Goal: Task Accomplishment & Management: Use online tool/utility

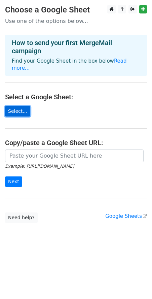
click at [12, 108] on link "Select..." at bounding box center [17, 111] width 25 height 10
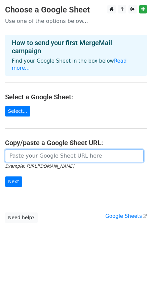
click at [32, 149] on input "url" at bounding box center [74, 155] width 138 height 13
paste input "https://docs.google.com/spreadsheets/d/1Gy6li8SIxgCNfmMqmdgLif8yyKOScCPSga2NqkN…"
type input "https://docs.google.com/spreadsheets/d/1Gy6li8SIxgCNfmMqmdgLif8yyKOScCPSga2NqkN…"
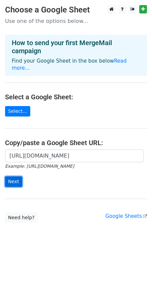
scroll to position [0, 0]
click at [14, 176] on input "Next" at bounding box center [13, 181] width 17 height 10
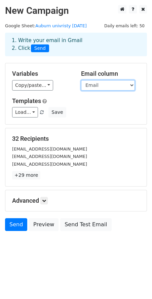
click at [93, 84] on select "LastName Email" at bounding box center [108, 85] width 54 height 10
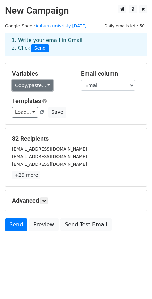
click at [40, 84] on link "Copy/paste..." at bounding box center [32, 85] width 41 height 10
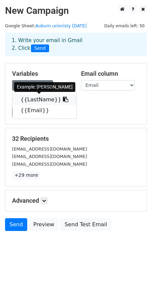
click at [35, 101] on link "{{LastName}}" at bounding box center [44, 99] width 64 height 11
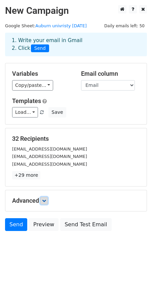
click at [46, 202] on icon at bounding box center [44, 200] width 4 height 4
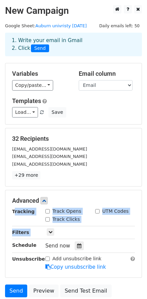
drag, startPoint x: 146, startPoint y: 203, endPoint x: 143, endPoint y: 235, distance: 31.7
click at [143, 235] on main "New Campaign Daily emails left: 50 Google Sheet: Auburn univristy 14october 1. …" at bounding box center [73, 152] width 147 height 295
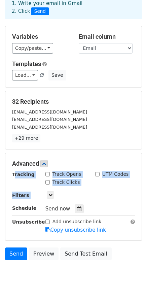
scroll to position [26, 0]
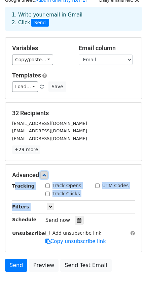
click at [43, 174] on link at bounding box center [43, 174] width 7 height 7
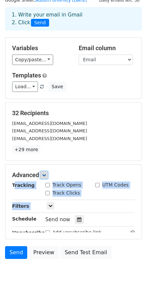
scroll to position [0, 0]
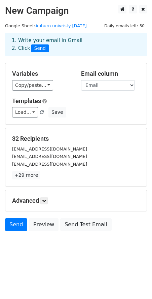
click at [17, 248] on body "New Campaign Daily emails left: 50 Google Sheet: Auburn univristy 14october 1. …" at bounding box center [76, 133] width 152 height 256
click at [25, 110] on link "Load..." at bounding box center [25, 112] width 26 height 10
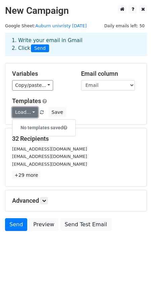
click at [29, 112] on link "Load..." at bounding box center [25, 112] width 26 height 10
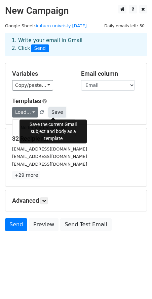
click at [50, 114] on button "Save" at bounding box center [56, 112] width 17 height 10
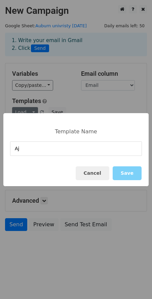
type input "A"
click at [56, 152] on input at bounding box center [76, 148] width 132 height 14
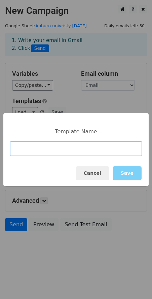
click at [56, 152] on input at bounding box center [76, 148] width 132 height 14
type input "[DATE]"
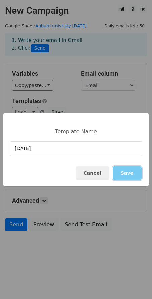
click at [123, 171] on button "Save" at bounding box center [127, 173] width 29 height 14
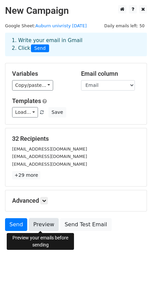
click at [46, 226] on link "Preview" at bounding box center [44, 224] width 30 height 13
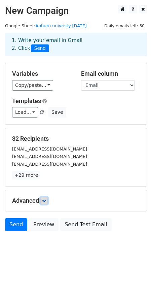
click at [42, 203] on link at bounding box center [43, 200] width 7 height 7
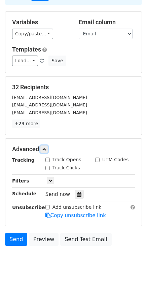
scroll to position [55, 0]
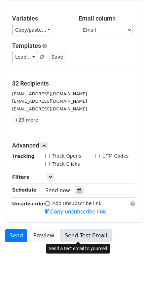
click at [75, 236] on link "Send Test Email" at bounding box center [85, 235] width 51 height 13
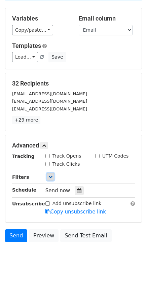
click at [47, 175] on link at bounding box center [50, 176] width 7 height 7
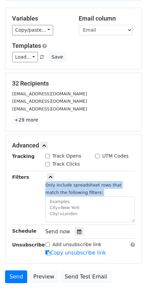
drag, startPoint x: 146, startPoint y: 171, endPoint x: 146, endPoint y: 205, distance: 34.3
click at [146, 205] on main "New Campaign Daily emails left: 50 Google Sheet: Auburn univristy 14october 1. …" at bounding box center [73, 118] width 147 height 336
click at [48, 162] on input "Track Clicks" at bounding box center [47, 164] width 4 height 4
checkbox input "true"
click at [49, 156] on input "Track Opens" at bounding box center [47, 156] width 4 height 4
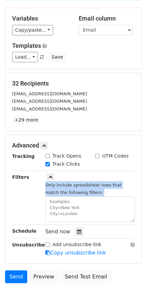
checkbox input "true"
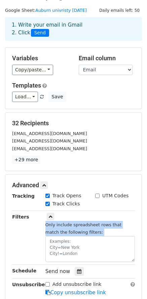
scroll to position [0, 0]
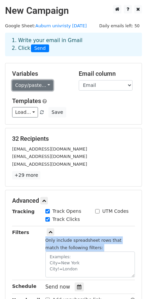
click at [33, 83] on link "Copy/paste..." at bounding box center [32, 85] width 41 height 10
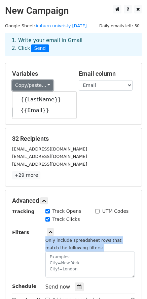
click at [33, 83] on link "Copy/paste..." at bounding box center [32, 85] width 41 height 10
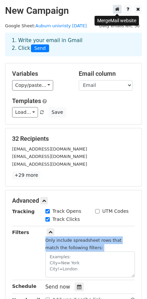
click at [118, 9] on icon at bounding box center [117, 9] width 4 height 5
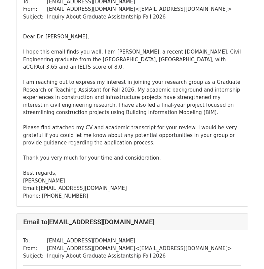
scroll to position [565, 0]
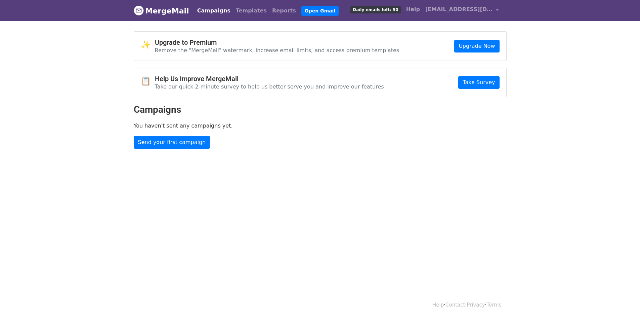
scroll to position [1, 0]
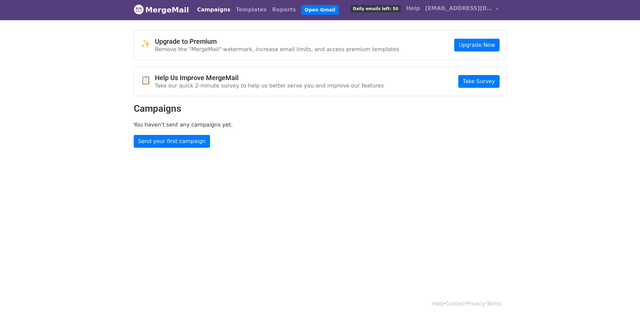
click at [438, 121] on p "You haven't sent any campaigns yet." at bounding box center [320, 124] width 373 height 7
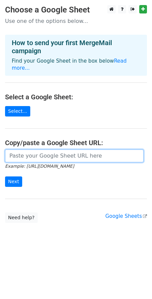
click at [36, 149] on input "url" at bounding box center [74, 155] width 138 height 13
type input "[URL][DOMAIN_NAME]"
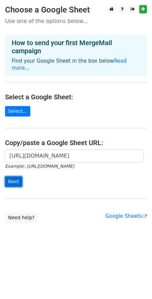
click at [17, 176] on input "Next" at bounding box center [13, 181] width 17 height 10
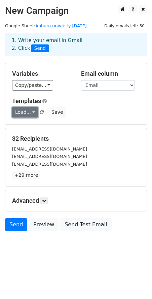
click at [22, 111] on link "Load..." at bounding box center [25, 112] width 26 height 10
click at [26, 196] on div "Advanced Tracking Track Opens UTM Codes Track Clicks Filters Only include sprea…" at bounding box center [75, 200] width 141 height 21
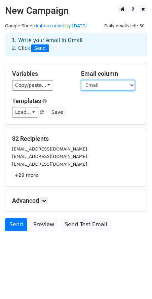
click at [90, 89] on select "LastName Email" at bounding box center [108, 85] width 54 height 10
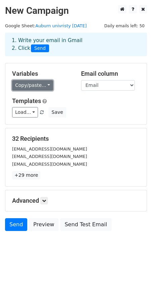
click at [22, 80] on link "Copy/paste..." at bounding box center [32, 85] width 41 height 10
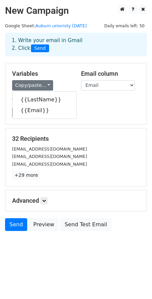
click at [83, 134] on div "32 Recipients timmdav@auburn.edu jba0005@auburn.edu barnerw@auburn.edu +29 more…" at bounding box center [75, 157] width 141 height 58
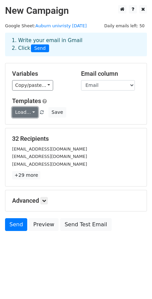
click at [25, 114] on link "Load..." at bounding box center [25, 112] width 26 height 10
click at [25, 127] on link "14 oct" at bounding box center [38, 127] width 53 height 11
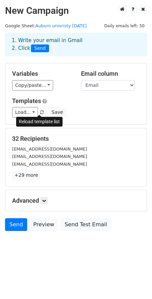
click at [40, 114] on span at bounding box center [42, 112] width 4 height 4
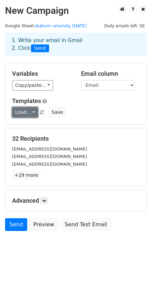
click at [19, 111] on link "Load..." at bounding box center [25, 112] width 26 height 10
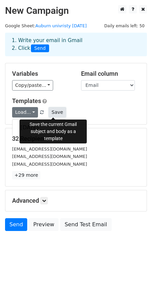
click at [53, 112] on button "Save" at bounding box center [56, 112] width 17 height 10
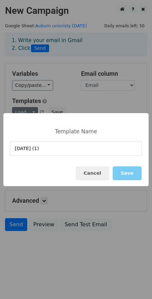
type input "oct 14 (1)"
click at [127, 172] on button "Save" at bounding box center [127, 173] width 29 height 14
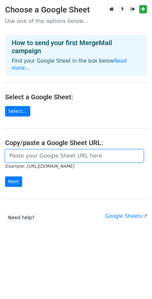
click at [20, 149] on input "url" at bounding box center [74, 155] width 138 height 13
type input "https://docs.google.com/spreadsheets/d/1Gy6li8SIxgCNfmMqmdgLif8yyKOScCPSga2NqkN…"
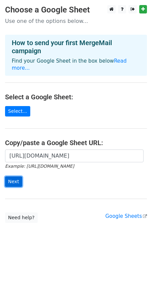
click at [14, 176] on input "Next" at bounding box center [13, 181] width 17 height 10
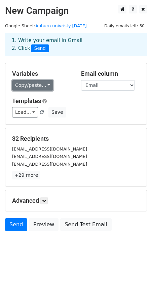
click at [28, 83] on link "Copy/paste..." at bounding box center [32, 85] width 41 height 10
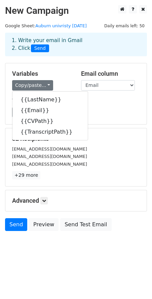
click at [109, 119] on div "Variables Copy/paste... {{LastName}} {{Email}} {{CVPath}} {{TranscriptPath}} Em…" at bounding box center [75, 93] width 141 height 61
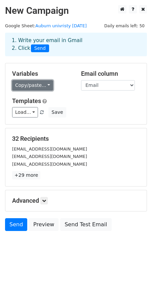
click at [28, 89] on link "Copy/paste..." at bounding box center [32, 85] width 41 height 10
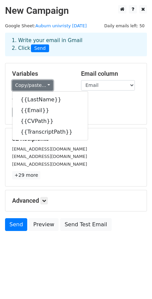
click at [28, 89] on link "Copy/paste..." at bounding box center [32, 85] width 41 height 10
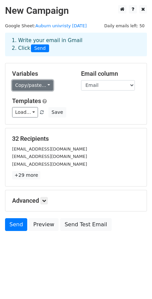
click at [28, 89] on link "Copy/paste..." at bounding box center [32, 85] width 41 height 10
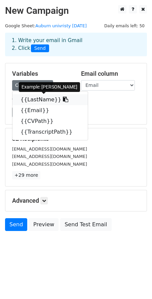
click at [27, 97] on link "{{LastName}}" at bounding box center [49, 99] width 75 height 11
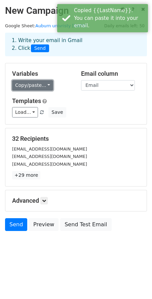
click at [31, 85] on link "Copy/paste..." at bounding box center [32, 85] width 41 height 10
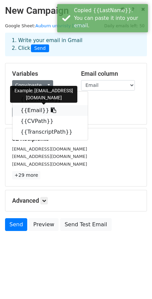
click at [27, 109] on link "{{Email}}" at bounding box center [49, 110] width 75 height 11
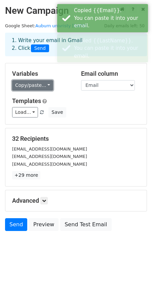
click at [30, 87] on link "Copy/paste..." at bounding box center [32, 85] width 41 height 10
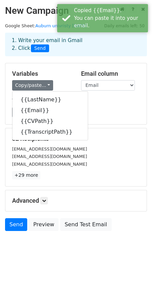
click at [109, 115] on div "Load... oct 14 (1) 14 oct Save" at bounding box center [76, 112] width 138 height 10
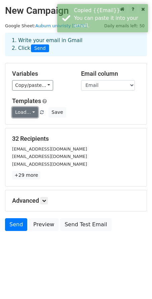
click at [33, 116] on link "Load..." at bounding box center [25, 112] width 26 height 10
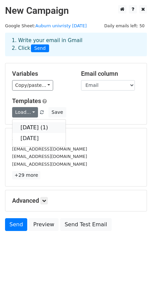
click at [33, 125] on link "oct 14 (1)" at bounding box center [38, 127] width 53 height 11
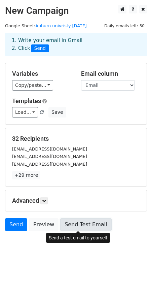
click at [63, 223] on link "Send Test Email" at bounding box center [85, 224] width 51 height 13
click at [66, 225] on link "Send Test Email" at bounding box center [85, 224] width 51 height 13
click at [70, 225] on link "Send Test Email" at bounding box center [85, 224] width 51 height 13
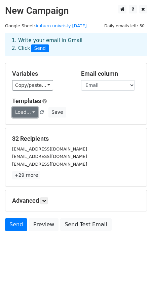
click at [29, 110] on link "Load..." at bounding box center [25, 112] width 26 height 10
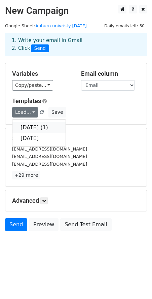
click at [37, 128] on link "oct 14 (1)" at bounding box center [38, 127] width 53 height 11
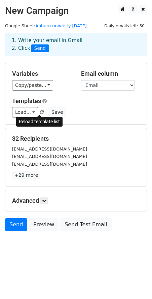
click at [40, 112] on span at bounding box center [42, 112] width 4 height 4
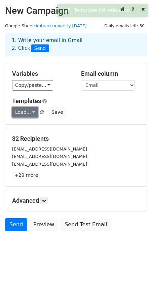
click at [26, 110] on link "Load..." at bounding box center [25, 112] width 26 height 10
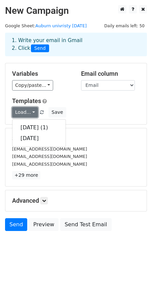
click at [26, 110] on link "Load..." at bounding box center [25, 112] width 26 height 10
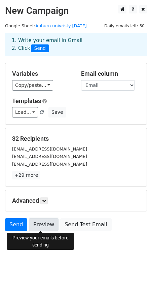
click at [46, 223] on link "Preview" at bounding box center [44, 224] width 30 height 13
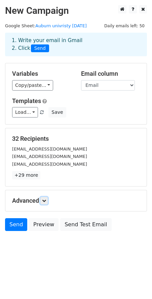
drag, startPoint x: 43, startPoint y: 200, endPoint x: 42, endPoint y: 205, distance: 5.8
click at [43, 200] on link at bounding box center [43, 200] width 7 height 7
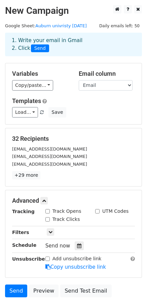
click at [48, 210] on input "Track Opens" at bounding box center [47, 211] width 4 height 4
checkbox input "true"
click at [47, 217] on input "Track Clicks" at bounding box center [47, 219] width 4 height 4
checkbox input "true"
click at [46, 195] on div "Advanced Tracking Track Opens UTM Codes Track Clicks Filters Only include sprea…" at bounding box center [73, 233] width 136 height 87
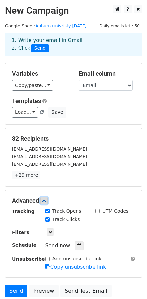
click at [44, 199] on icon at bounding box center [44, 200] width 4 height 4
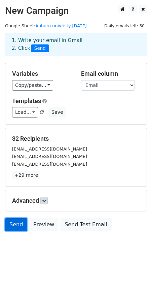
click at [12, 225] on link "Send" at bounding box center [16, 224] width 22 height 13
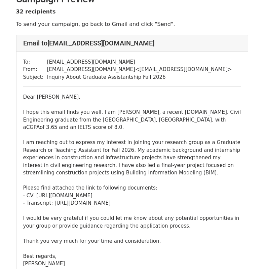
click at [199, 158] on div "Dear [PERSON_NAME], I hope this email finds you well. I am [PERSON_NAME], a rec…" at bounding box center [132, 187] width 218 height 189
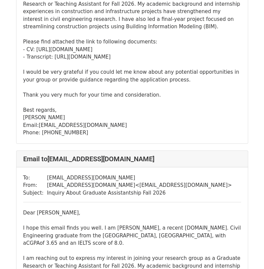
scroll to position [1214, 0]
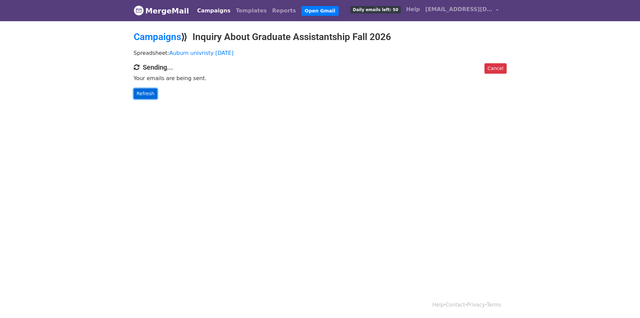
click at [146, 95] on link "Refresh" at bounding box center [146, 93] width 24 height 10
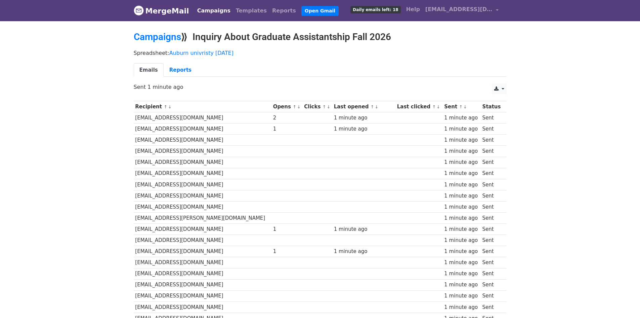
click at [273, 117] on div "2" at bounding box center [287, 118] width 28 height 8
click at [291, 108] on span "↑ ↓" at bounding box center [295, 107] width 9 height 6
click at [293, 108] on small "↑ ↓" at bounding box center [296, 106] width 7 height 5
click at [272, 106] on th "Opens ↑ ↓" at bounding box center [287, 106] width 31 height 11
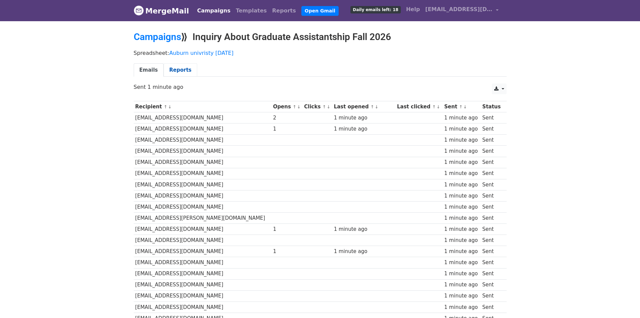
click at [177, 68] on link "Reports" at bounding box center [181, 70] width 34 height 14
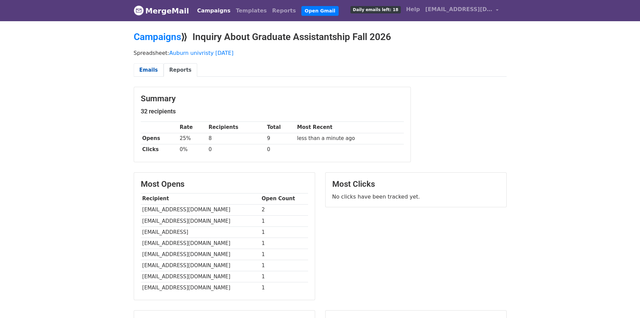
click at [149, 63] on link "Emails" at bounding box center [149, 70] width 30 height 14
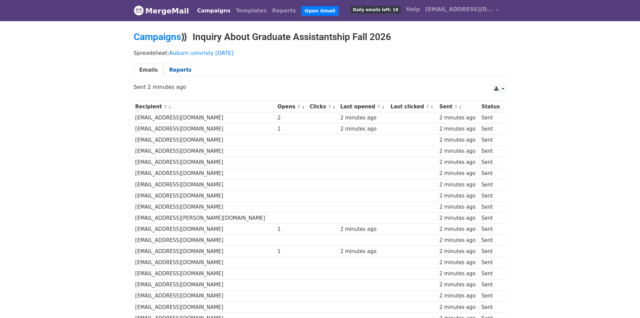
click at [189, 76] on link "Reports" at bounding box center [181, 70] width 34 height 14
click at [185, 74] on link "Reports" at bounding box center [181, 70] width 34 height 14
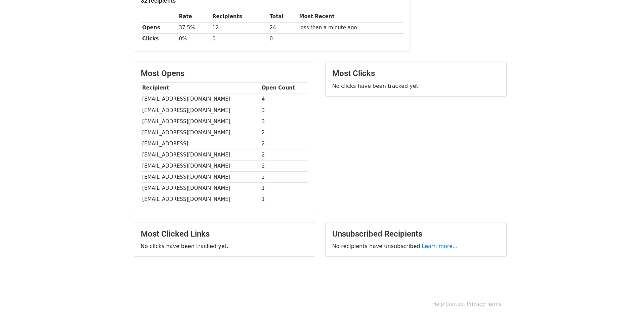
scroll to position [97, 0]
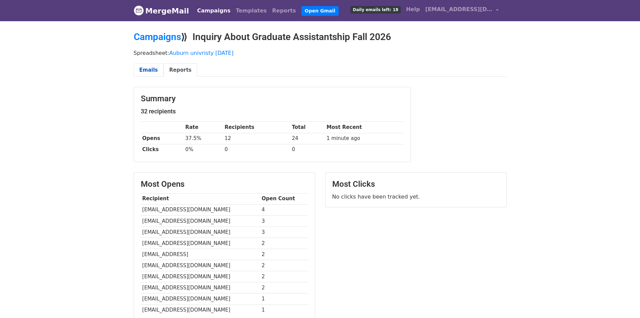
click at [155, 72] on link "Emails" at bounding box center [149, 70] width 30 height 14
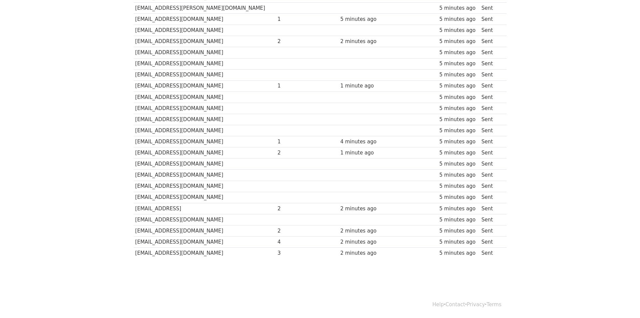
scroll to position [210, 0]
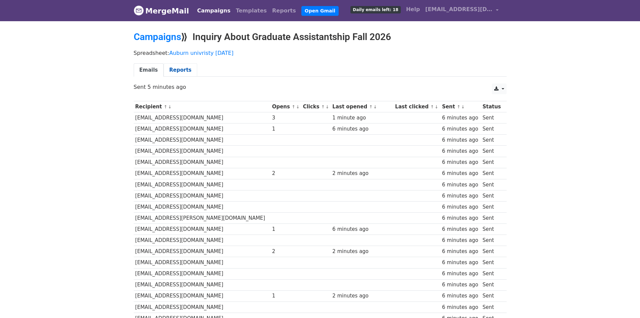
click at [168, 74] on link "Reports" at bounding box center [181, 70] width 34 height 14
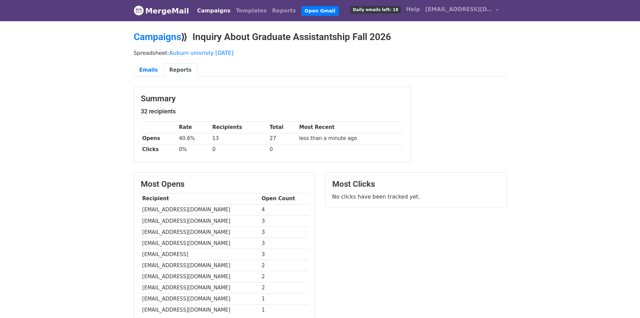
scroll to position [13, 0]
